Goal: Information Seeking & Learning: Learn about a topic

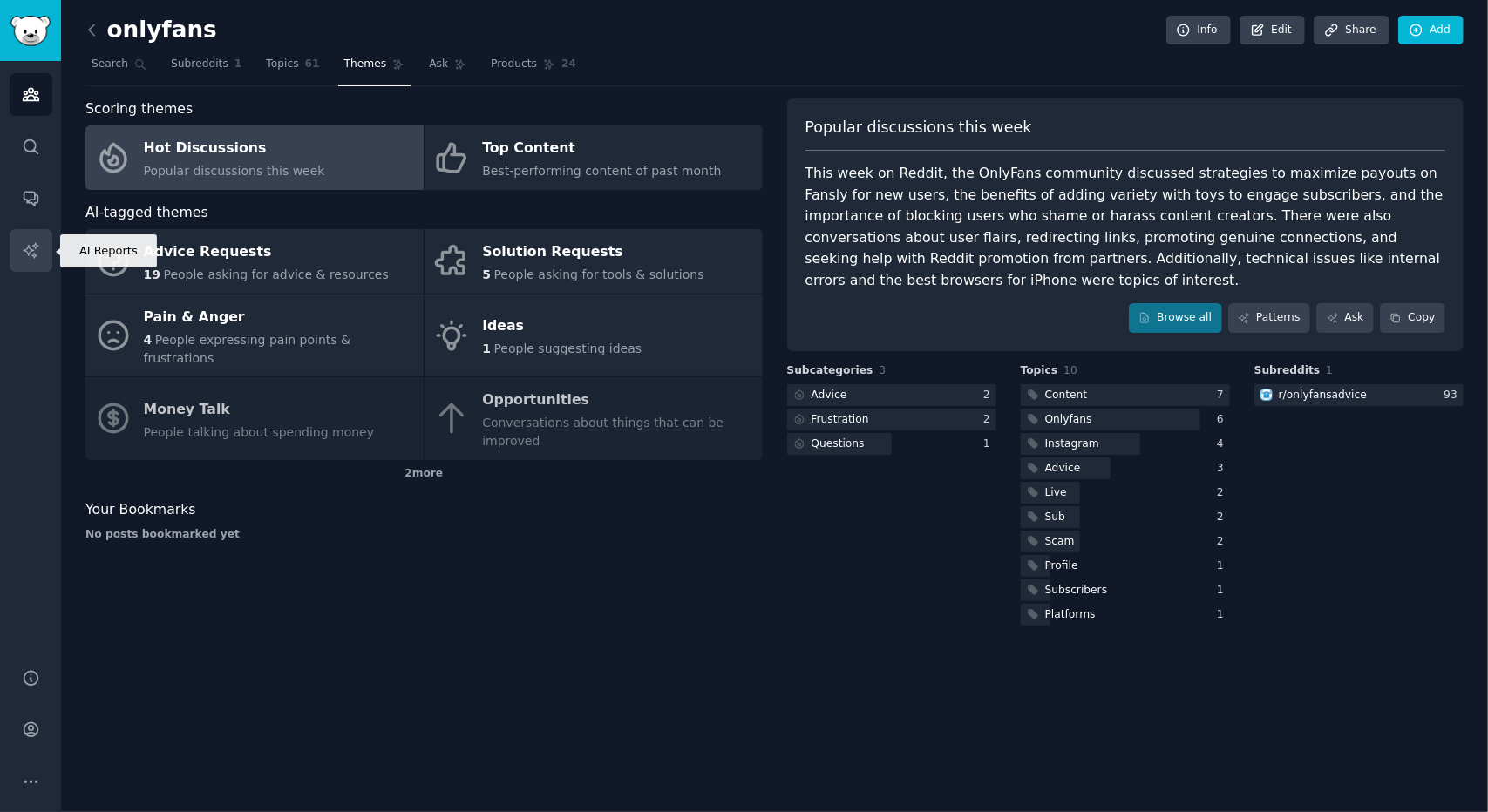
click at [29, 256] on icon "Sidebar" at bounding box center [30, 250] width 18 height 18
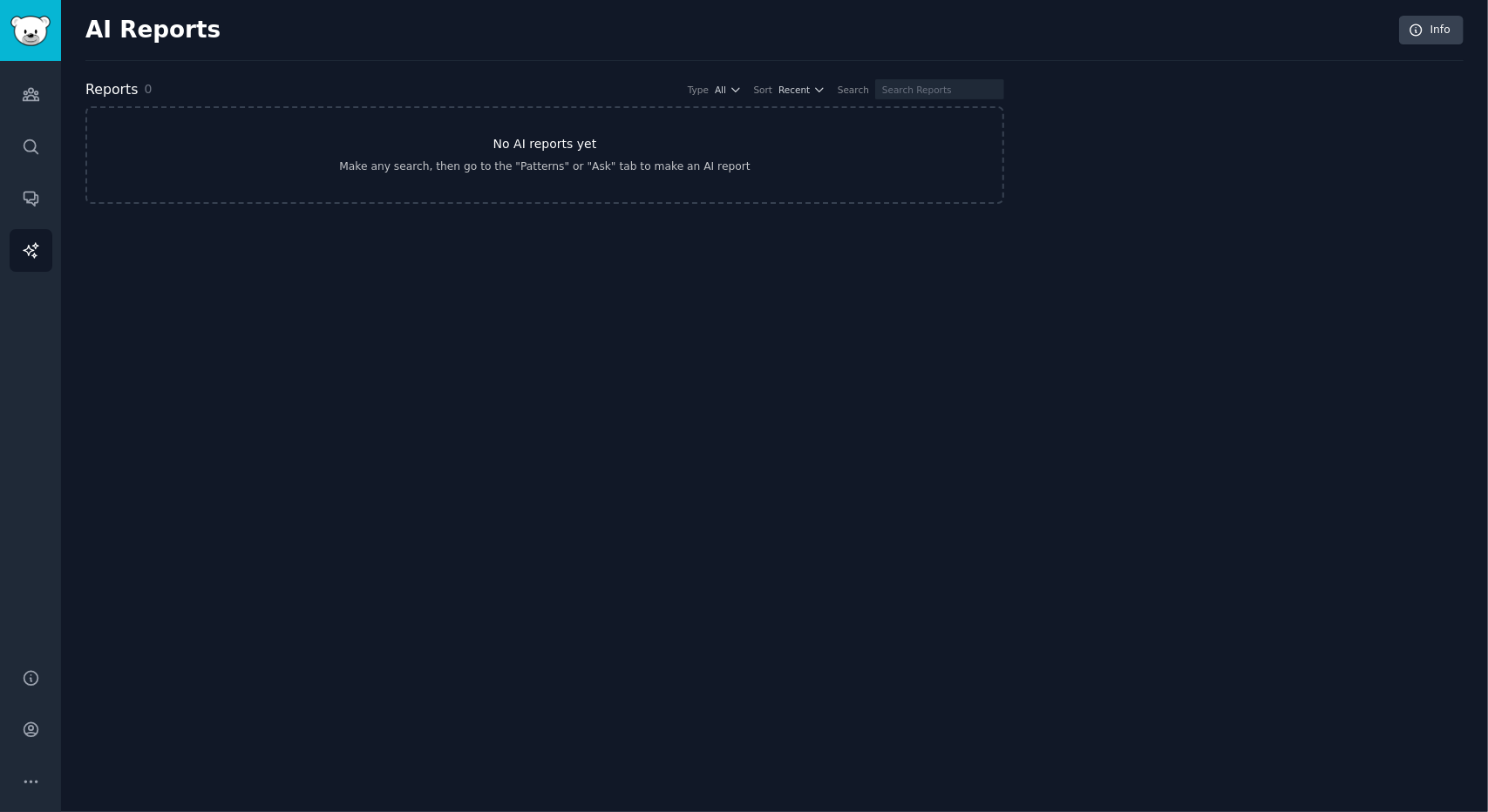
click at [563, 147] on h3 "No AI reports yet" at bounding box center [544, 143] width 104 height 18
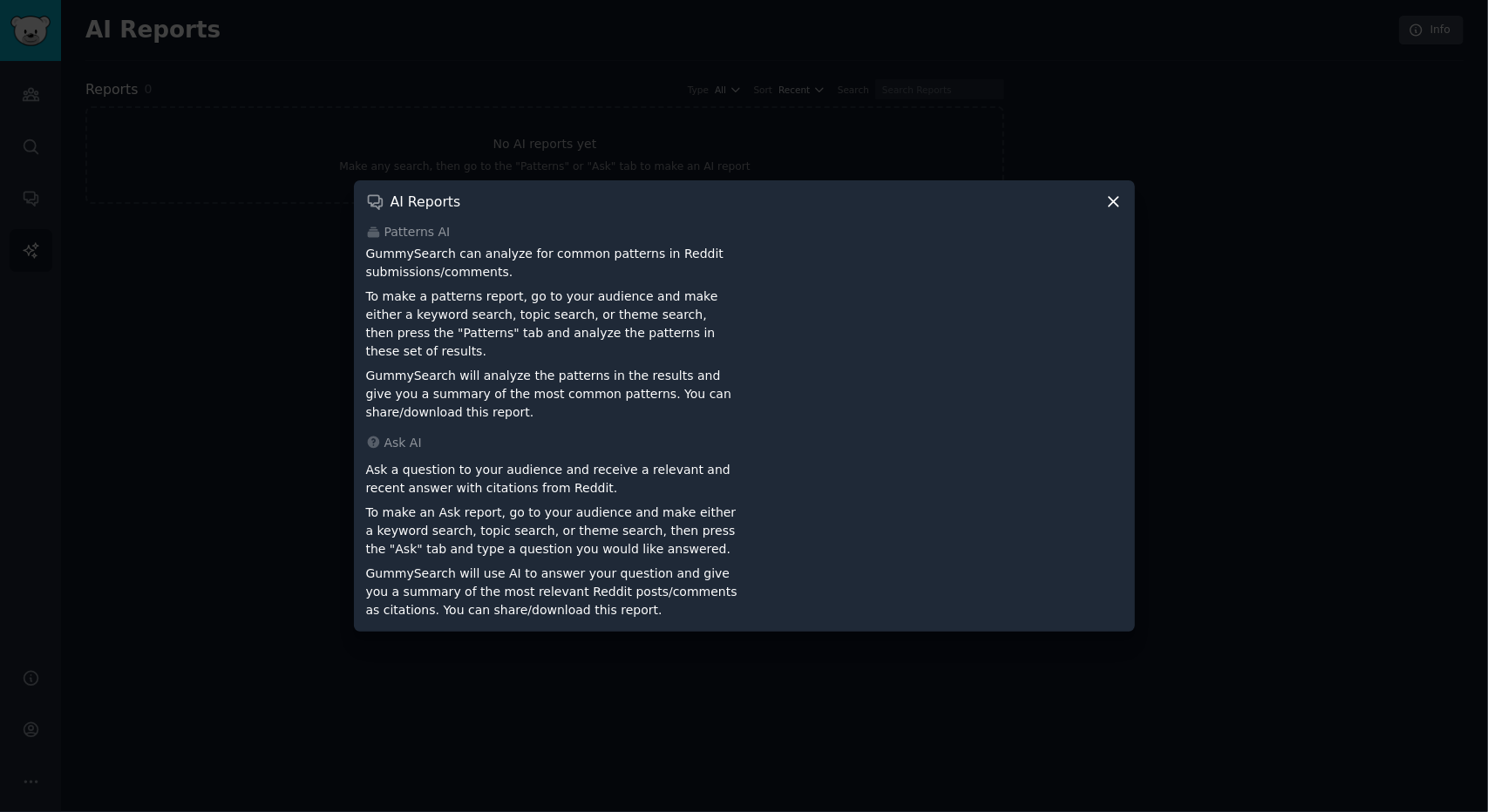
click at [1114, 206] on icon at bounding box center [1114, 201] width 10 height 9
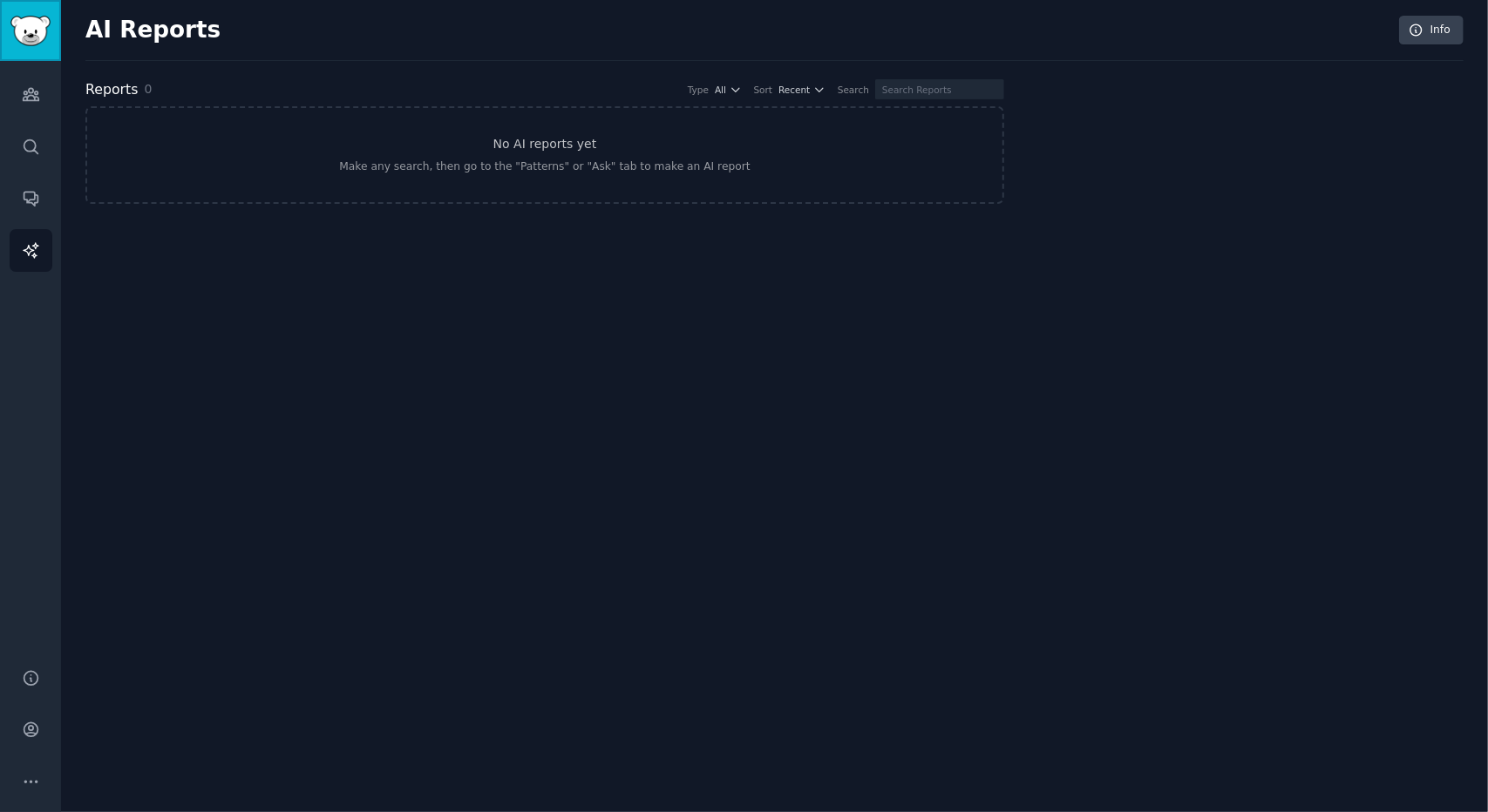
click at [21, 28] on img "Sidebar" at bounding box center [30, 31] width 40 height 30
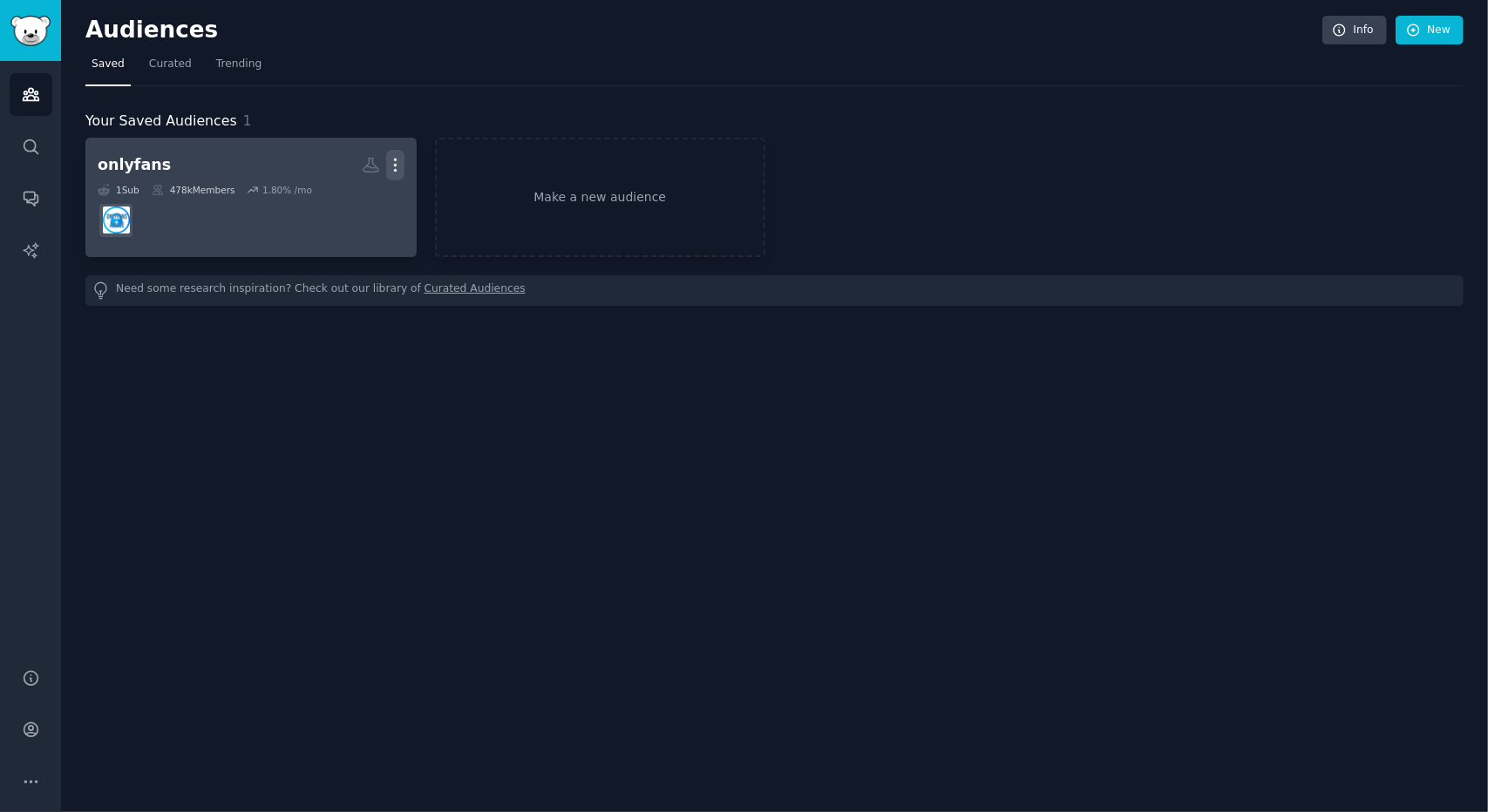
click at [389, 161] on icon "button" at bounding box center [394, 164] width 18 height 18
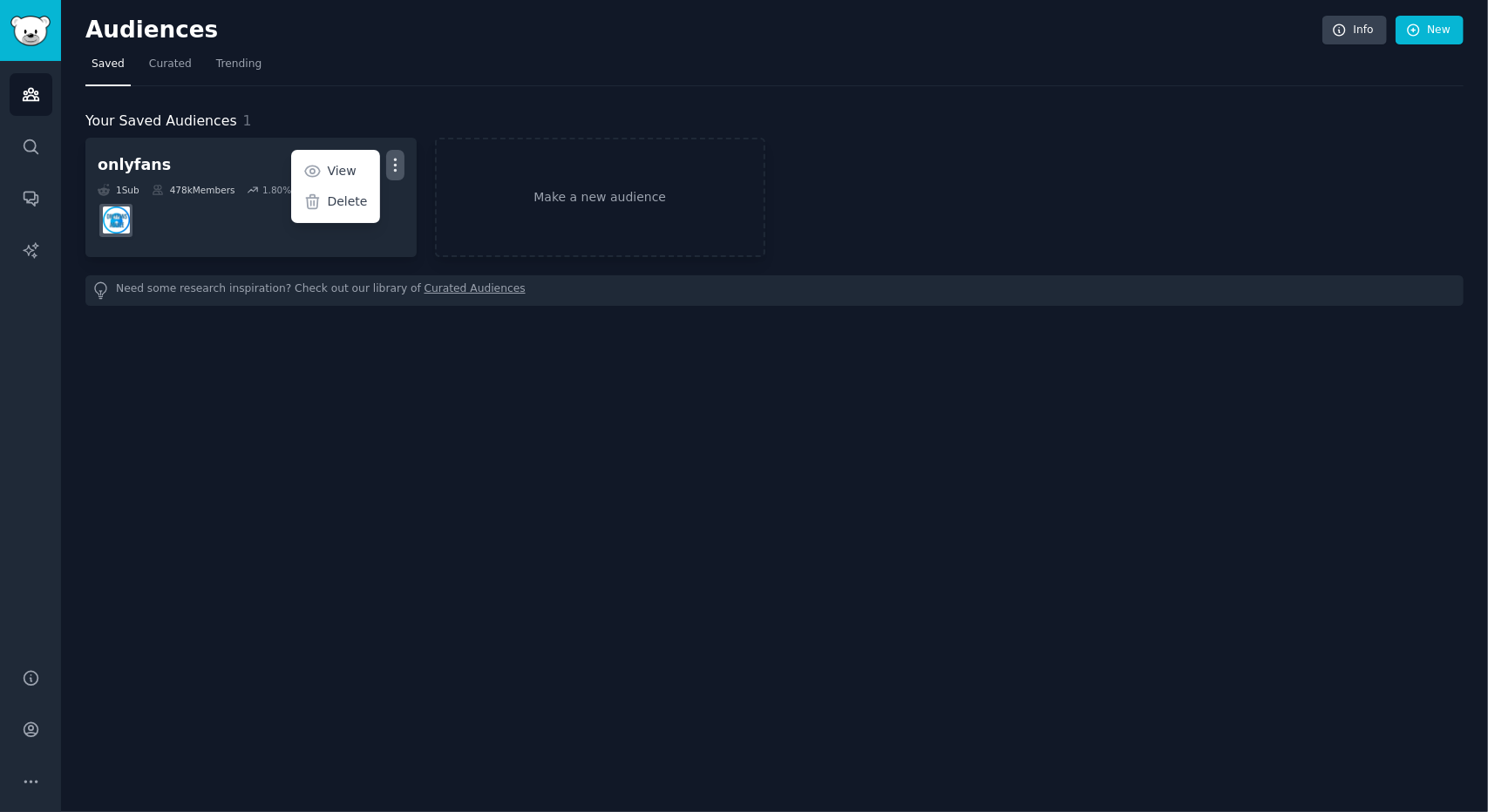
click at [410, 87] on div "Your Saved Audiences 1 onlyfans Custom Audience More View Delete 1 Sub 478k Mem…" at bounding box center [774, 196] width 1379 height 219
click at [217, 70] on span "Trending" at bounding box center [239, 65] width 46 height 16
